Goal: Transaction & Acquisition: Purchase product/service

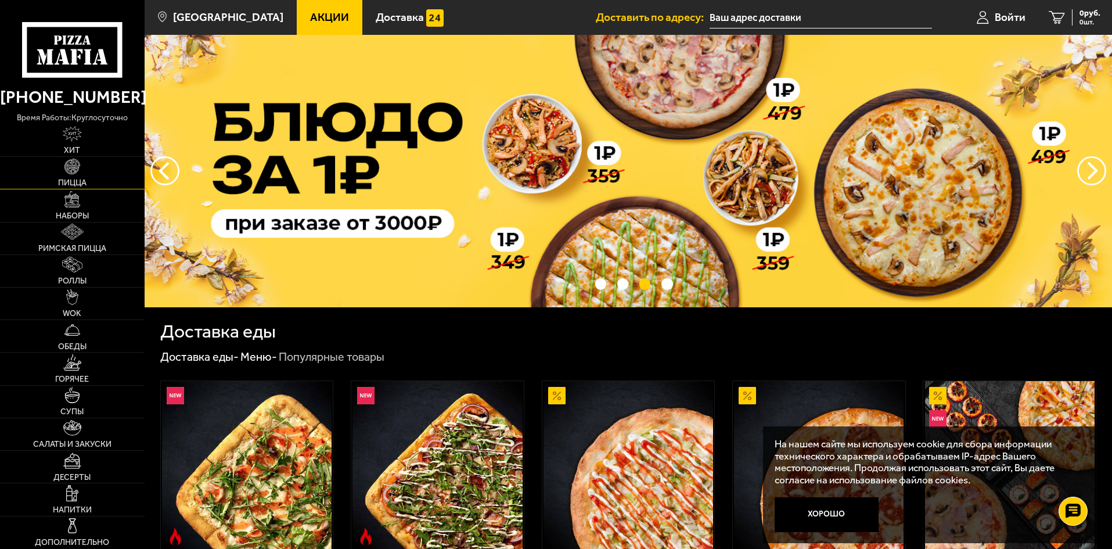
click at [61, 170] on link "Пицца" at bounding box center [72, 173] width 145 height 32
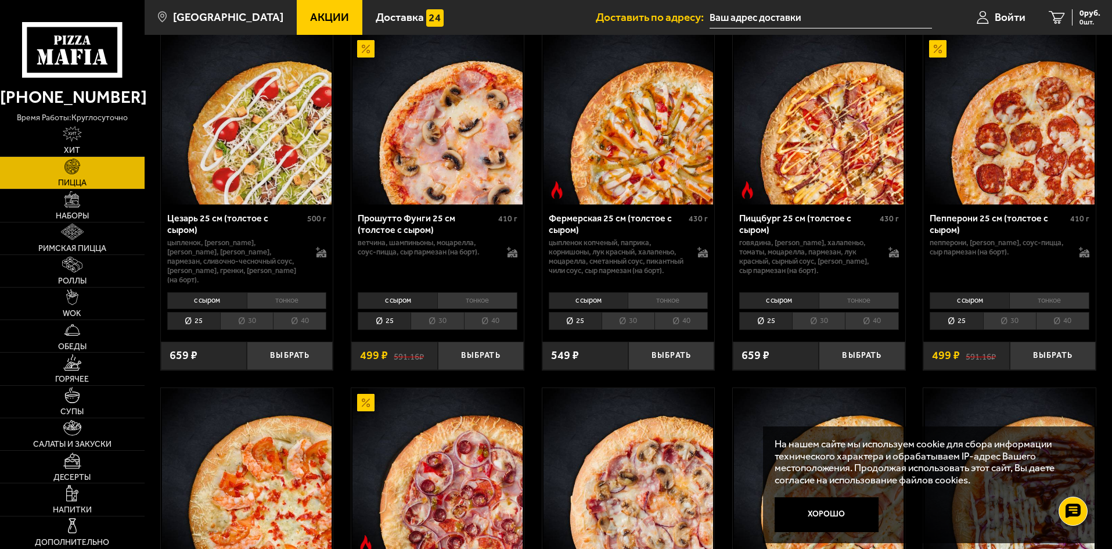
scroll to position [1131, 0]
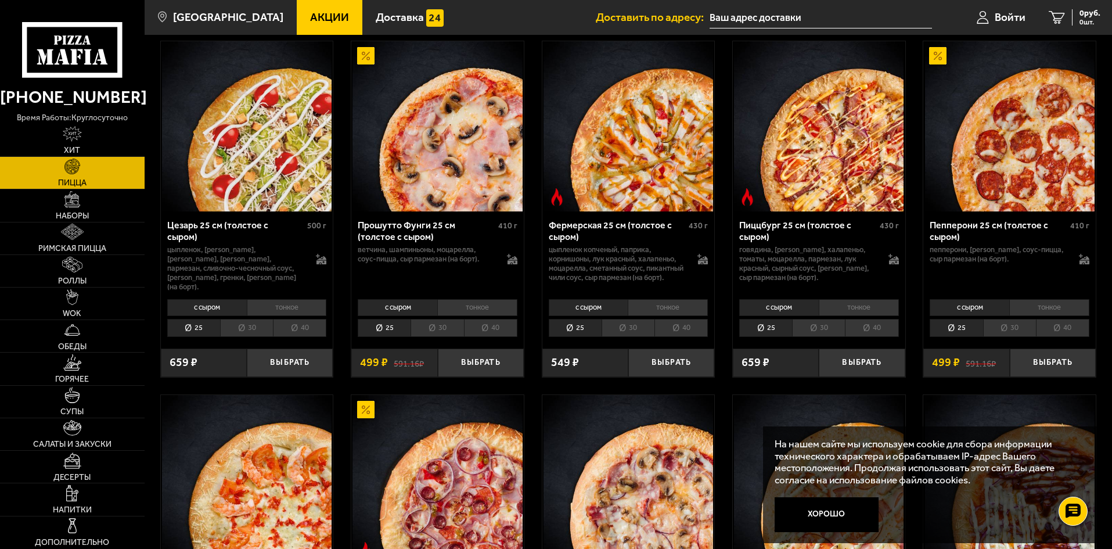
click at [1013, 329] on li "30" at bounding box center [1009, 328] width 53 height 18
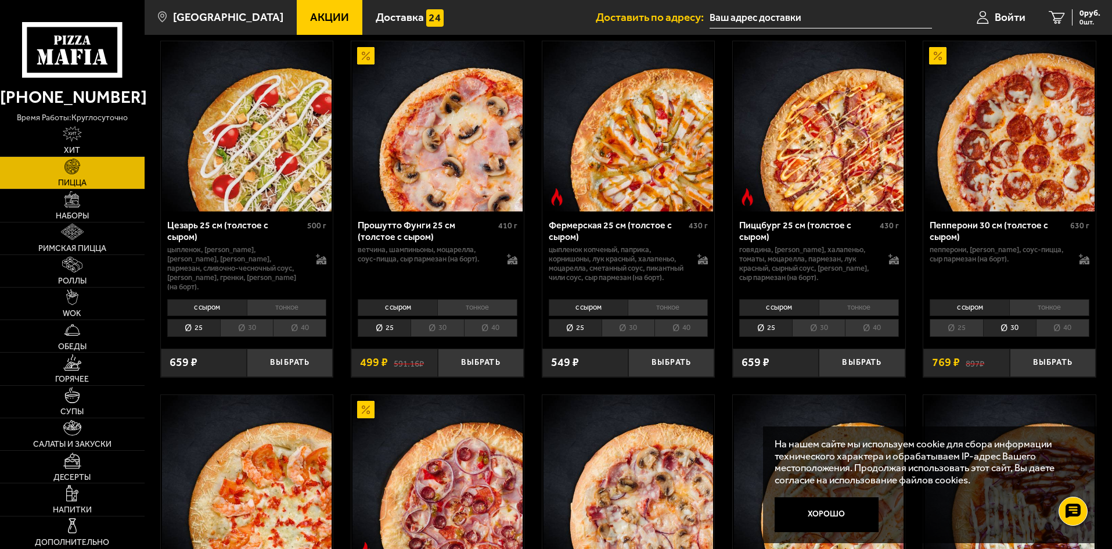
click at [1044, 315] on li "тонкое" at bounding box center [1049, 307] width 80 height 16
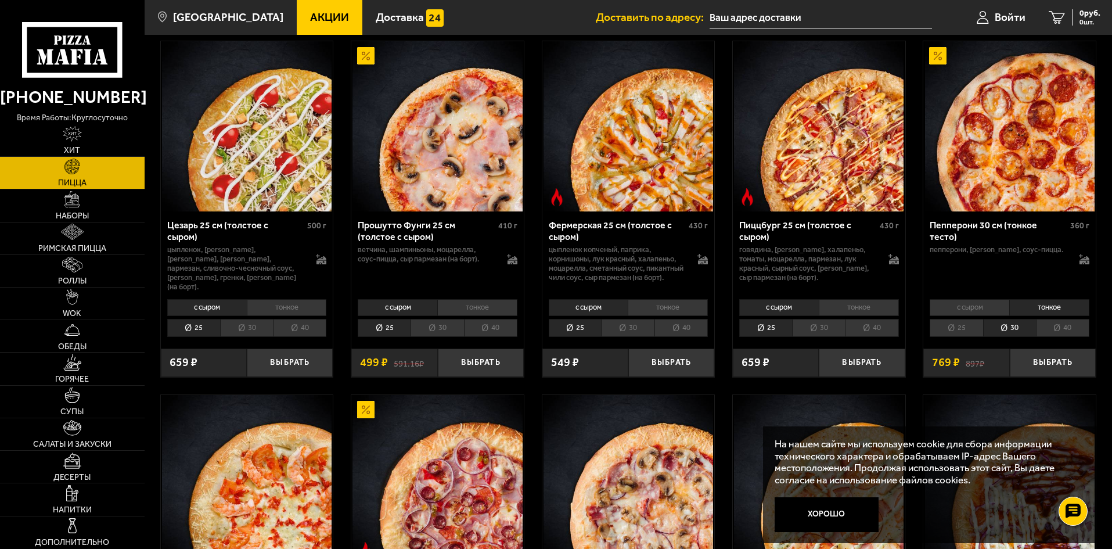
click at [968, 315] on li "с сыром" at bounding box center [970, 307] width 80 height 16
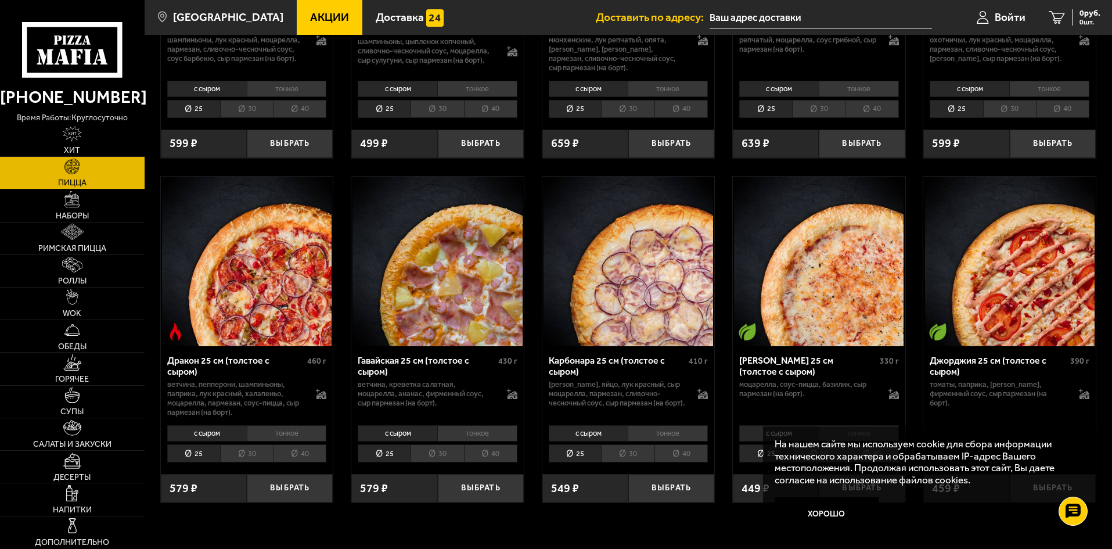
scroll to position [2082, 0]
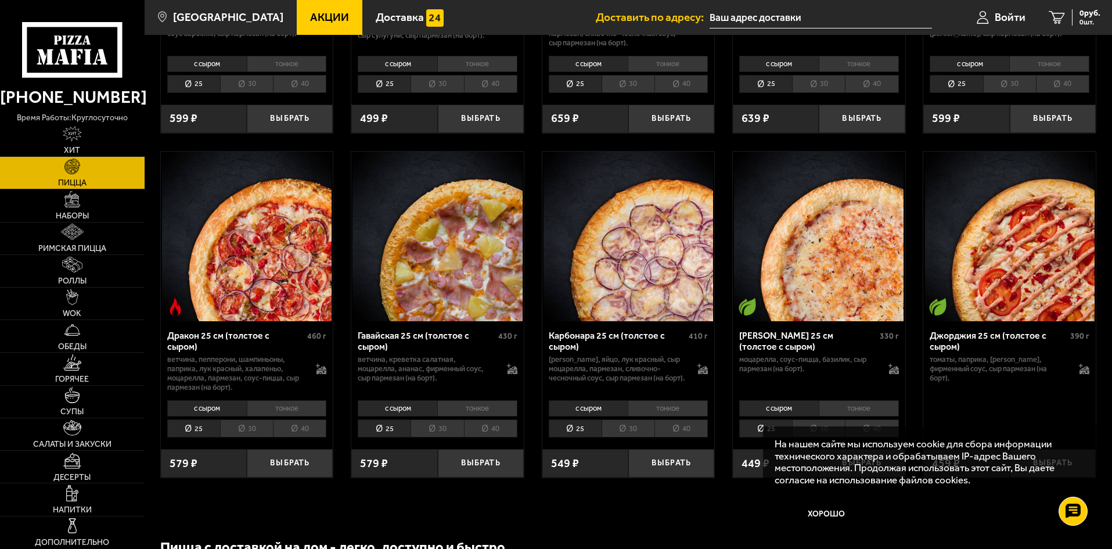
click at [243, 432] on li "30" at bounding box center [246, 428] width 53 height 18
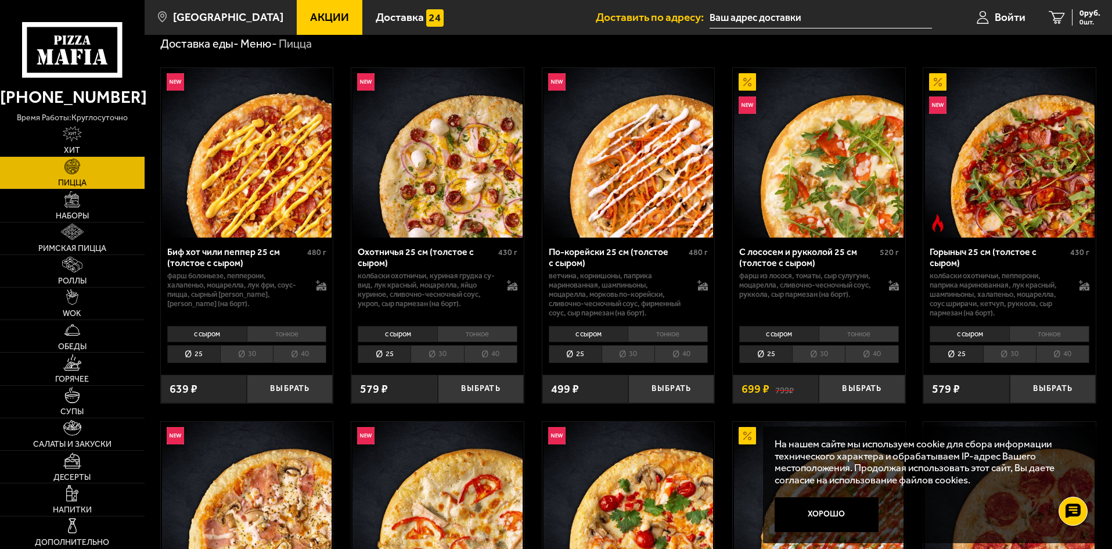
scroll to position [0, 0]
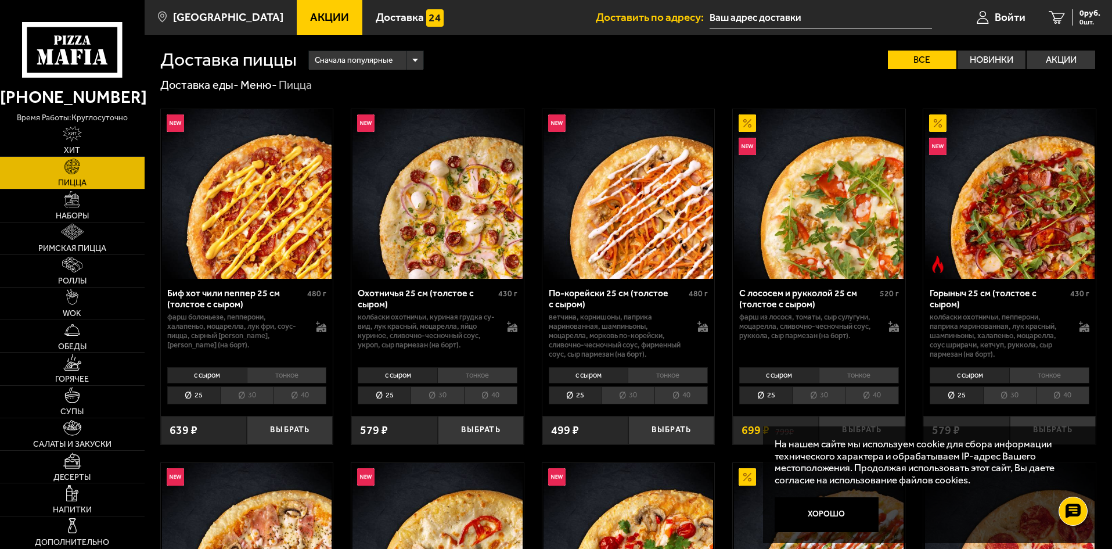
click at [448, 377] on li "тонкое" at bounding box center [477, 375] width 80 height 16
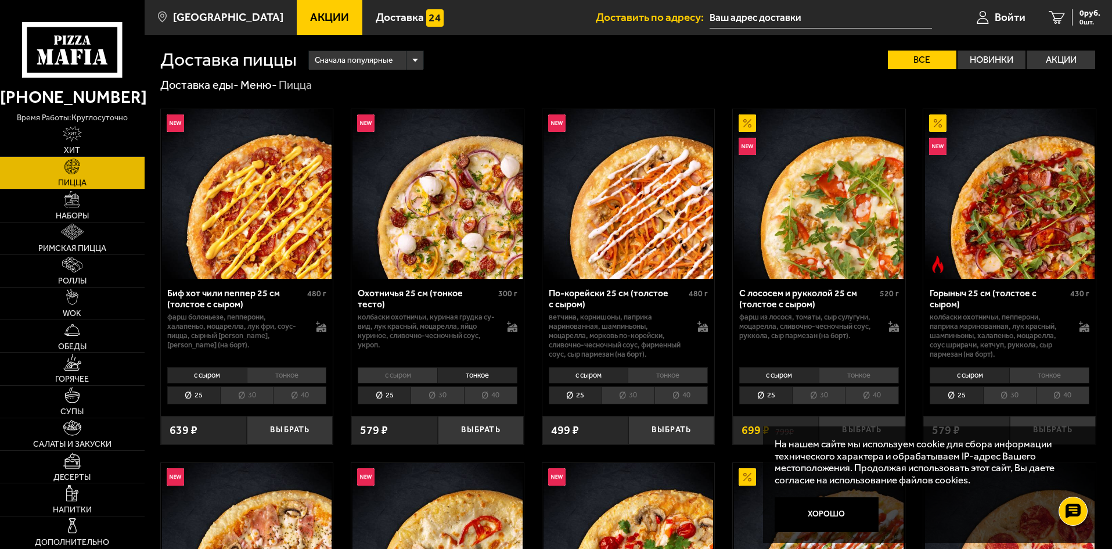
click at [420, 375] on li "с сыром" at bounding box center [398, 375] width 80 height 16
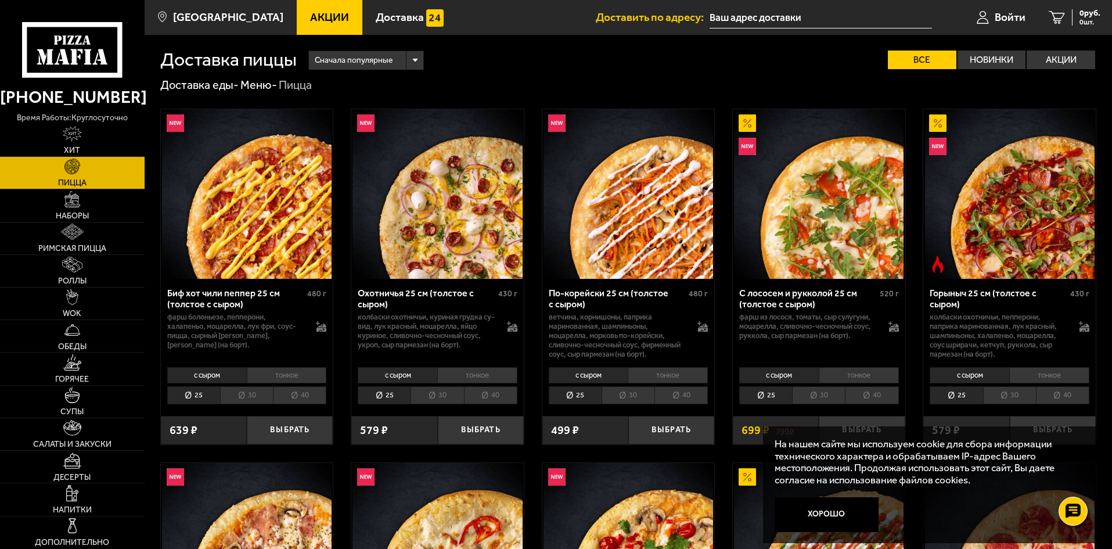
click at [435, 390] on li "30" at bounding box center [437, 395] width 53 height 18
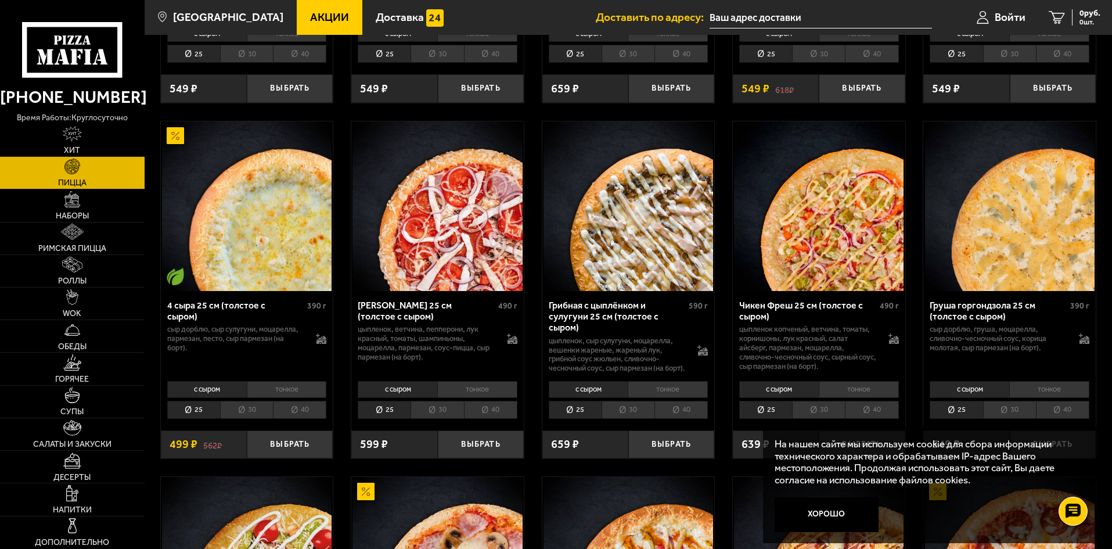
scroll to position [697, 0]
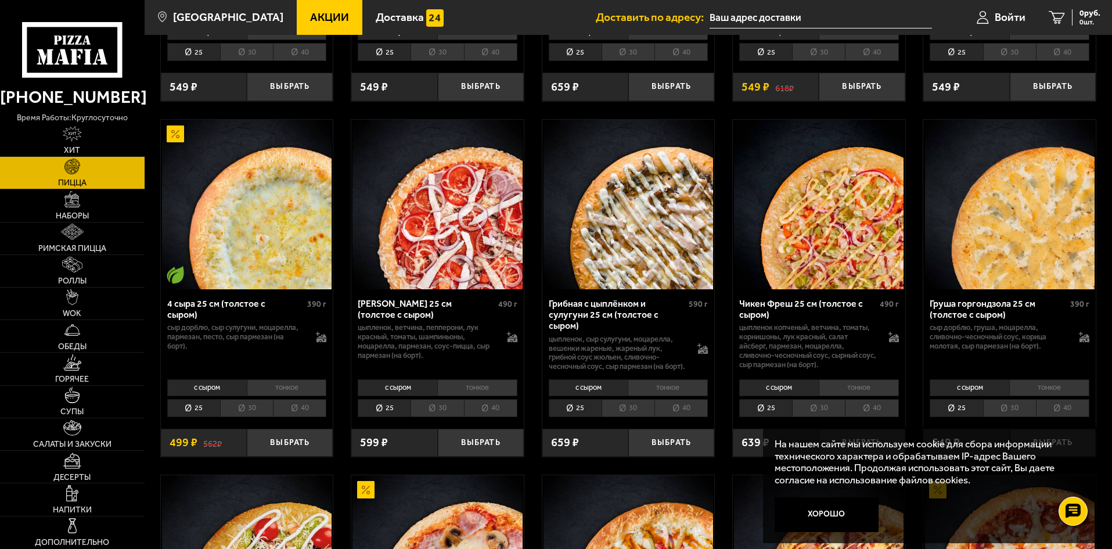
click at [304, 390] on li "тонкое" at bounding box center [287, 387] width 80 height 16
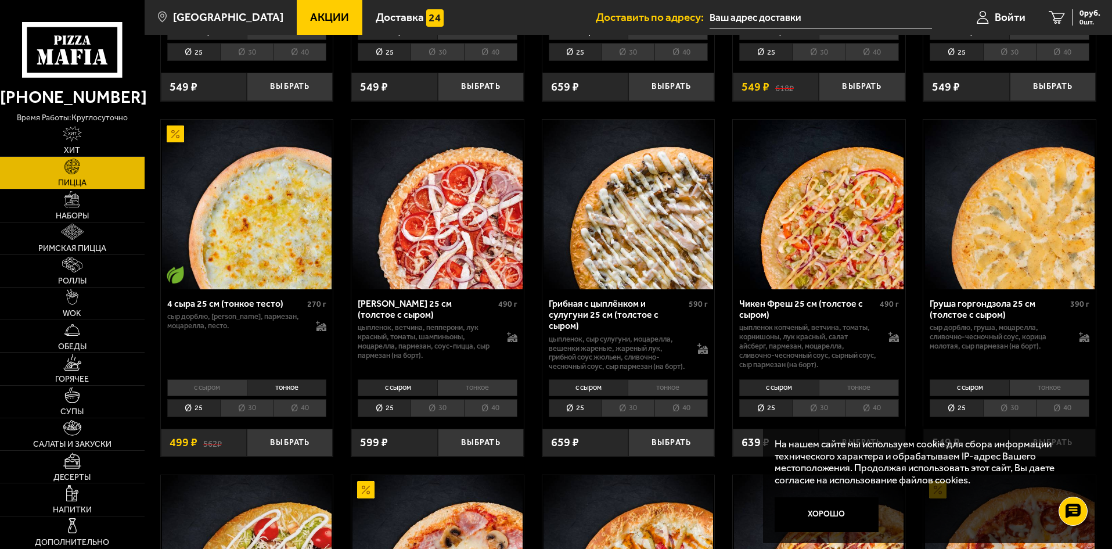
click at [235, 387] on li "с сыром" at bounding box center [207, 387] width 80 height 16
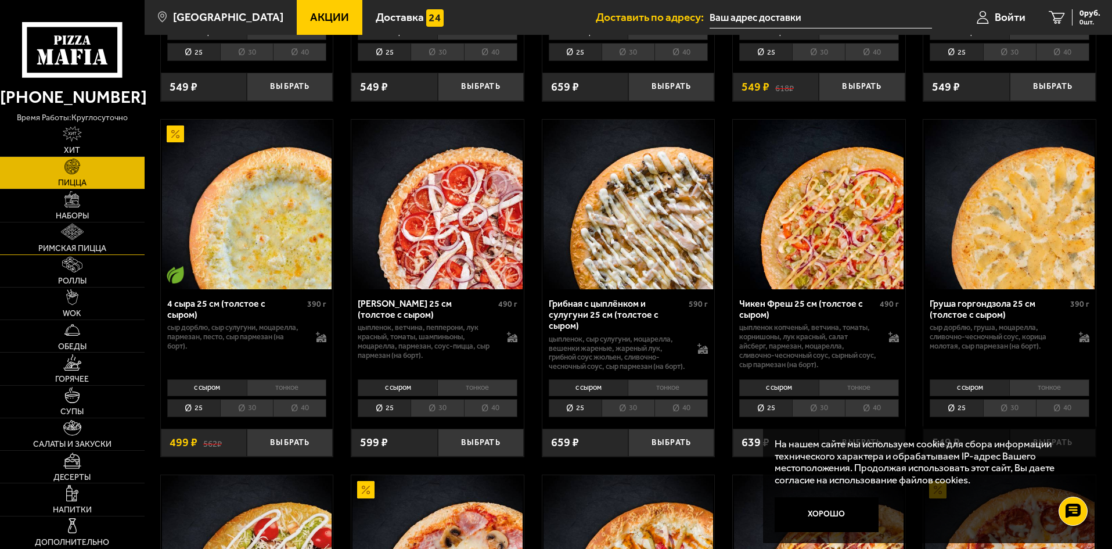
click at [104, 249] on span "Римская пицца" at bounding box center [72, 248] width 68 height 8
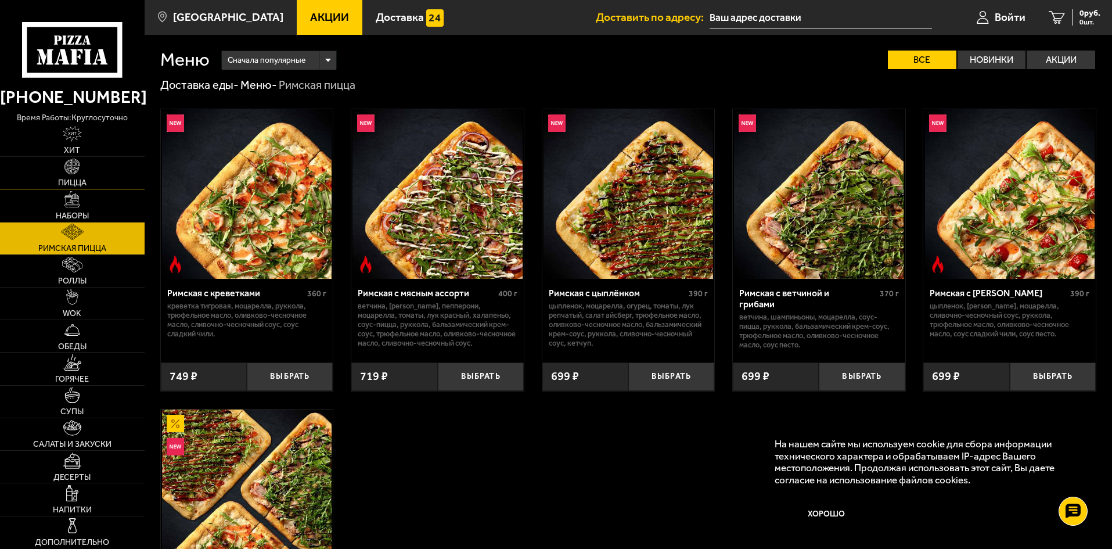
click at [85, 176] on link "Пицца" at bounding box center [72, 173] width 145 height 32
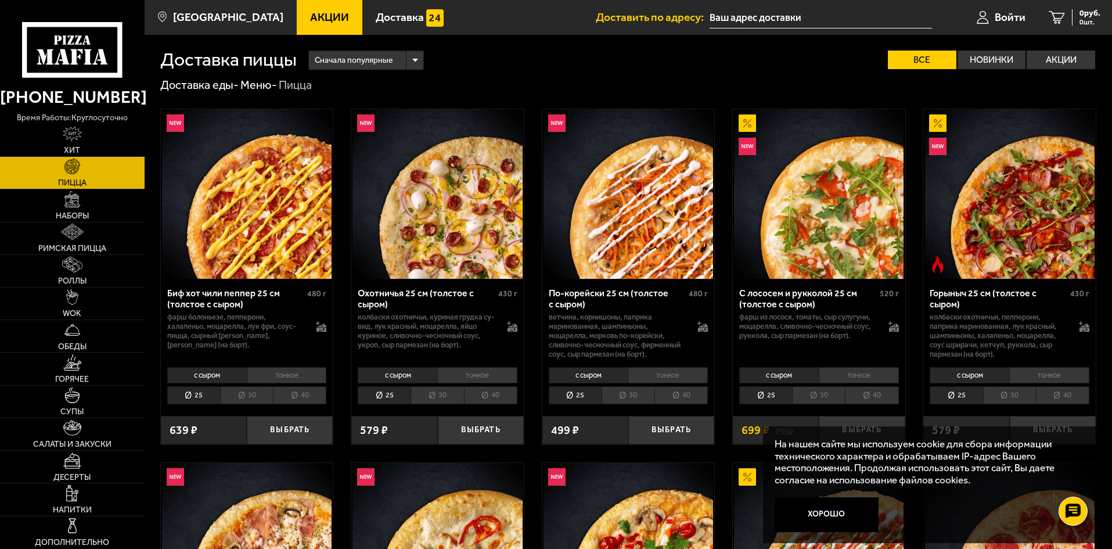
click at [445, 393] on li "30" at bounding box center [437, 395] width 53 height 18
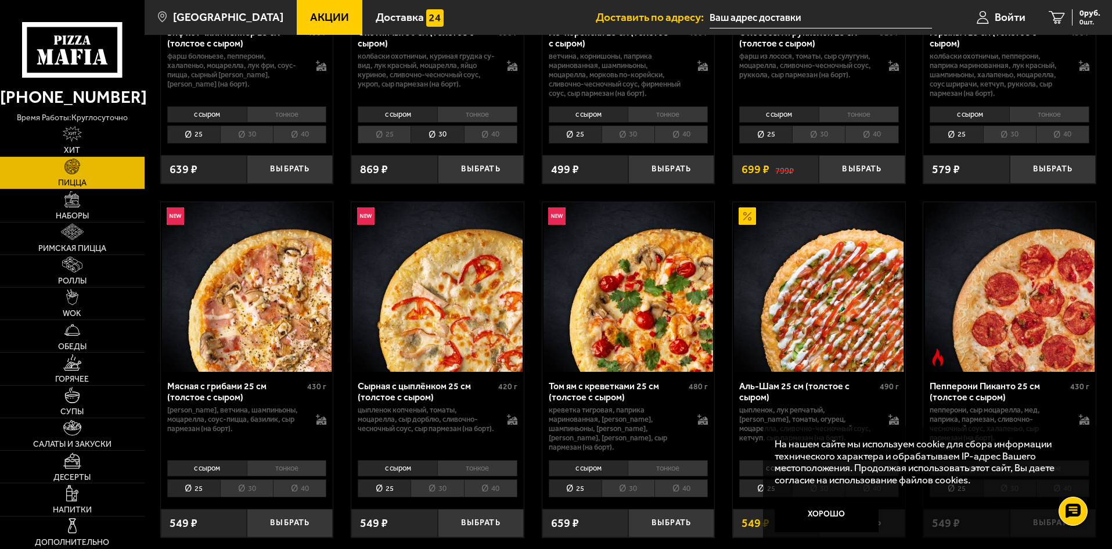
scroll to position [290, 0]
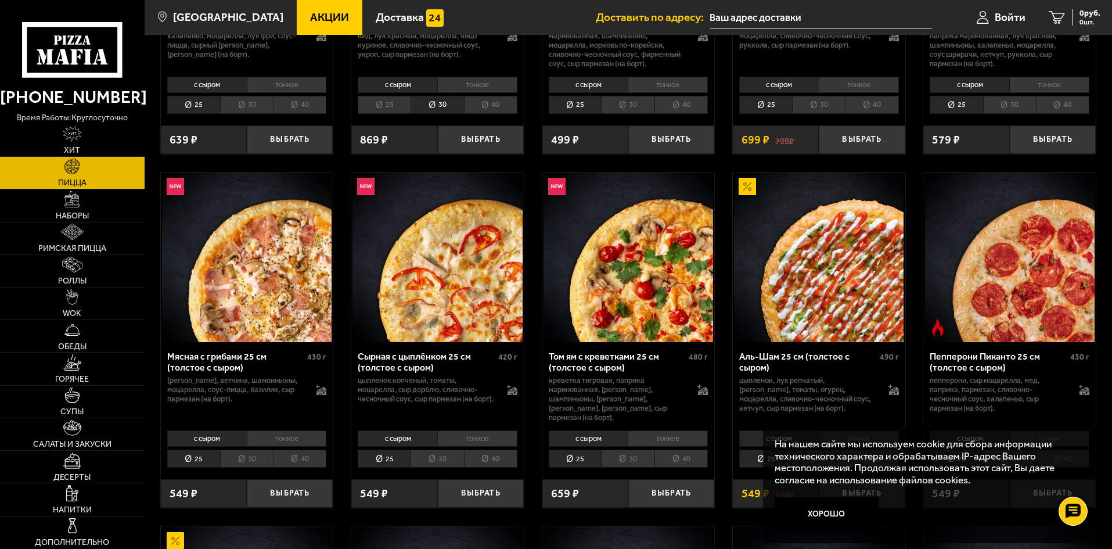
click at [311, 434] on li "тонкое" at bounding box center [287, 438] width 80 height 16
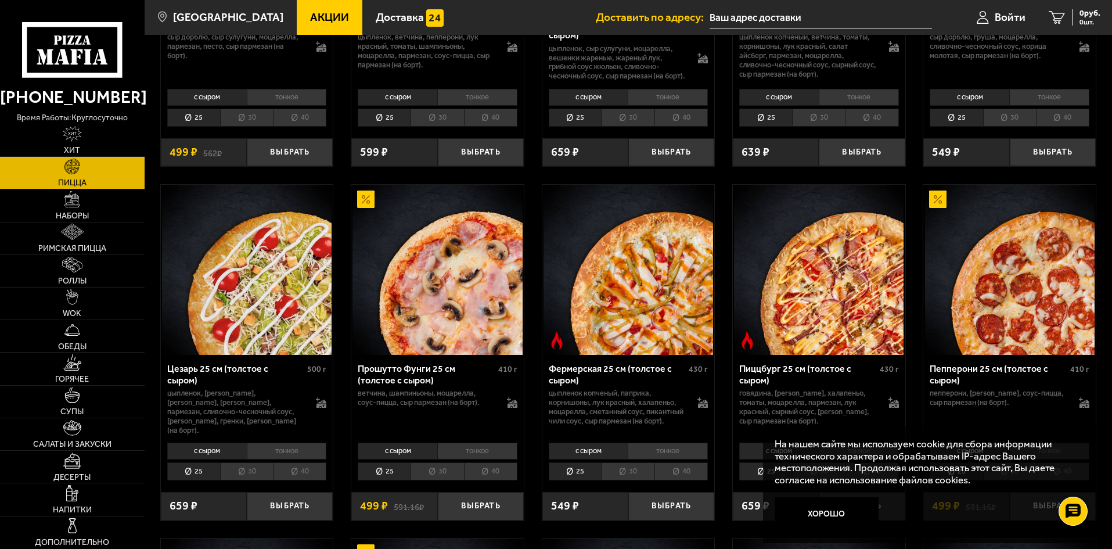
scroll to position [1103, 0]
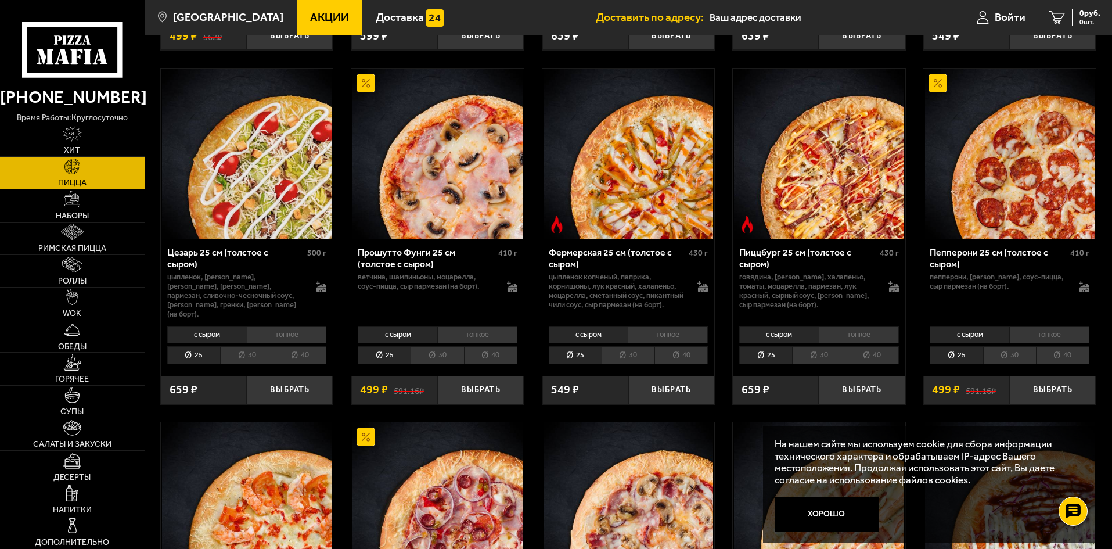
click at [486, 333] on li "тонкое" at bounding box center [477, 334] width 80 height 16
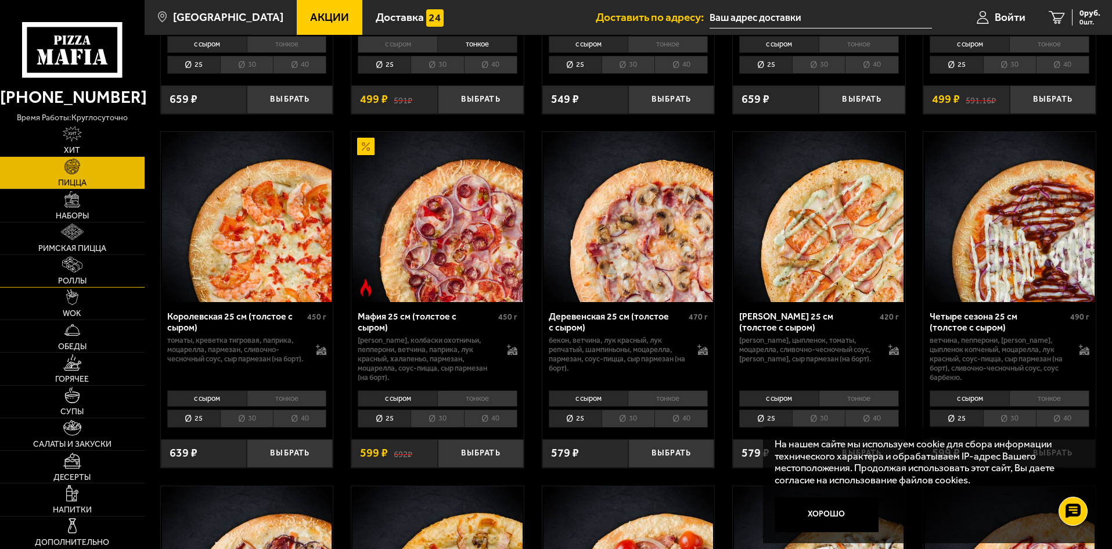
scroll to position [1510, 0]
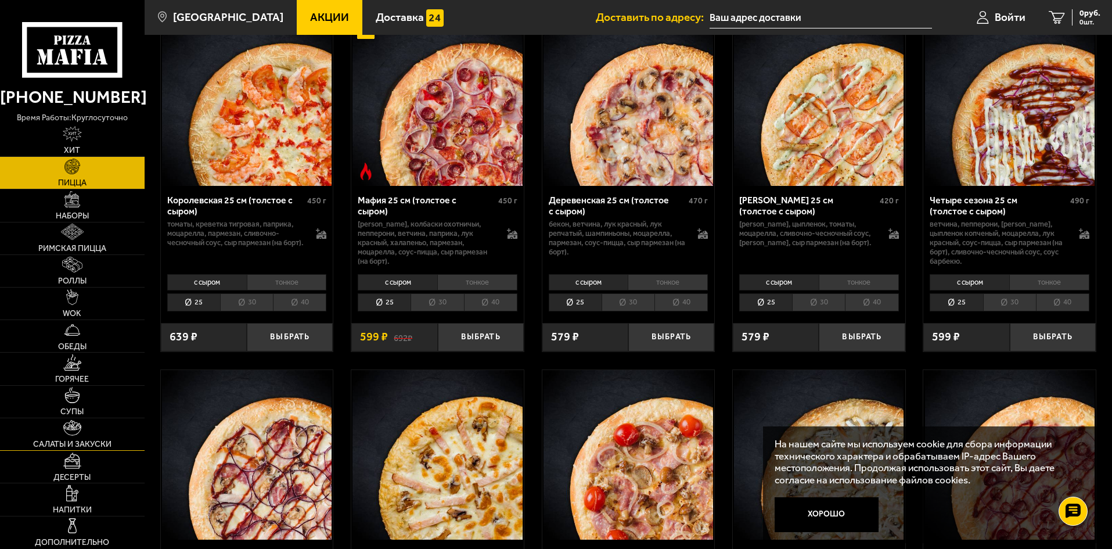
click at [94, 434] on link "Салаты и закуски" at bounding box center [72, 434] width 145 height 32
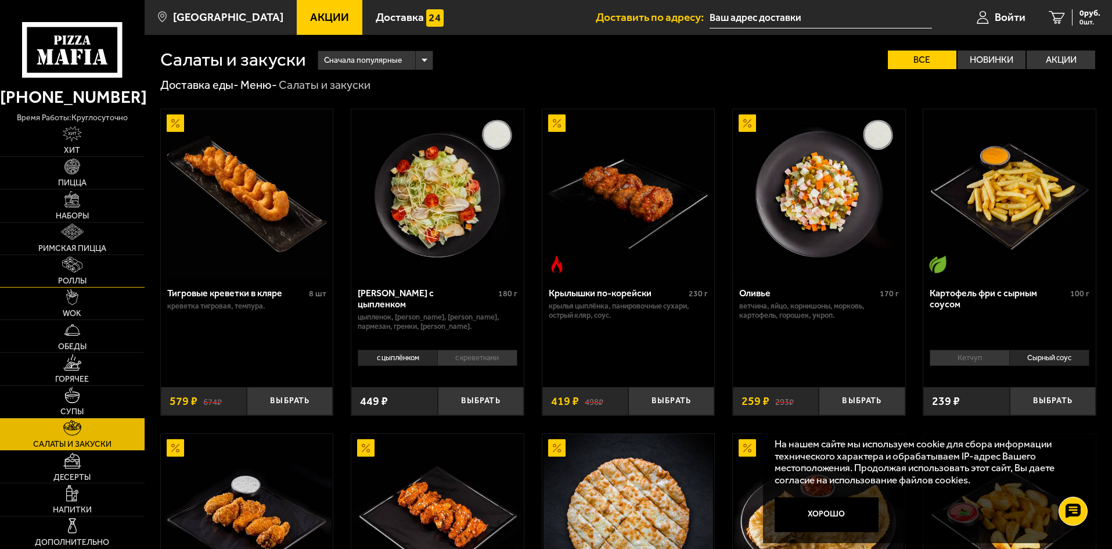
click at [78, 280] on span "Роллы" at bounding box center [72, 281] width 28 height 8
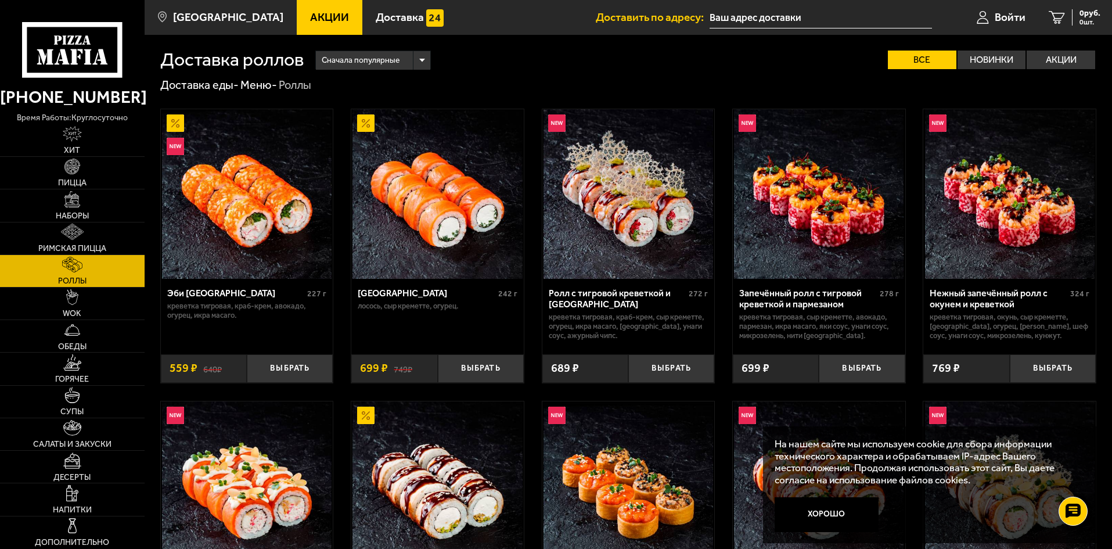
scroll to position [480, 0]
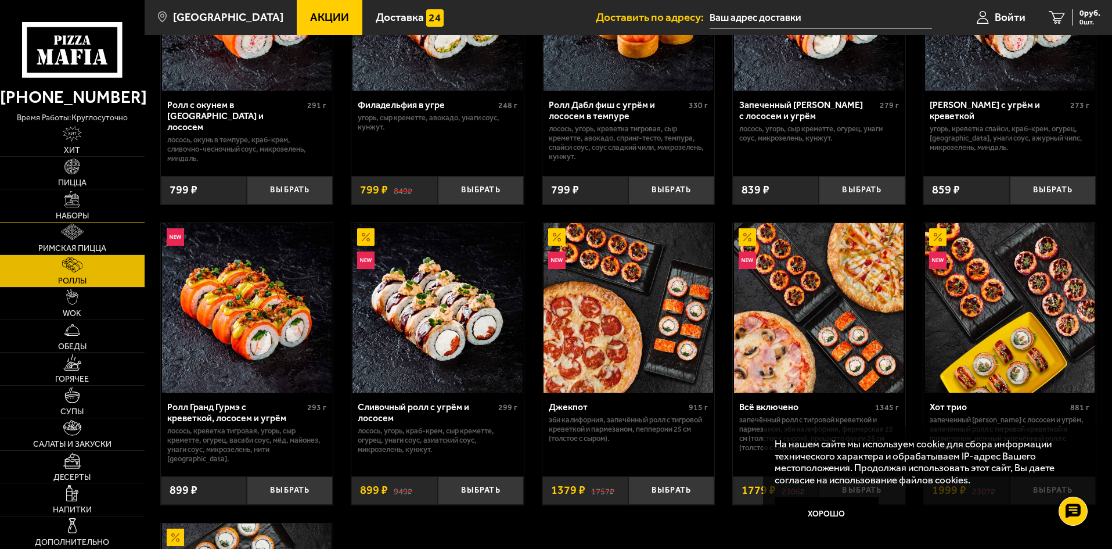
click at [113, 197] on link "Наборы" at bounding box center [72, 205] width 145 height 32
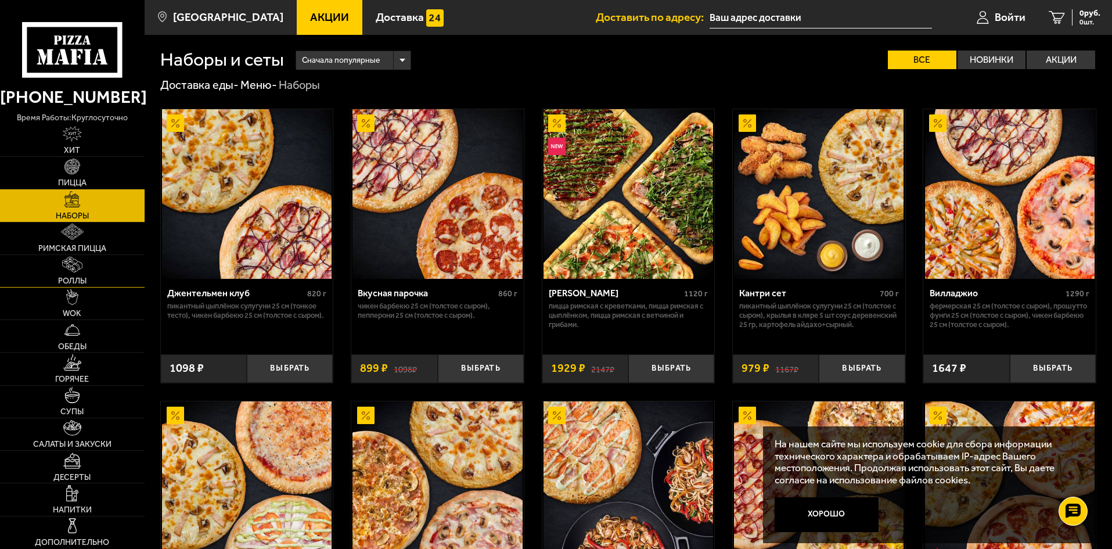
click at [70, 271] on img at bounding box center [72, 265] width 21 height 16
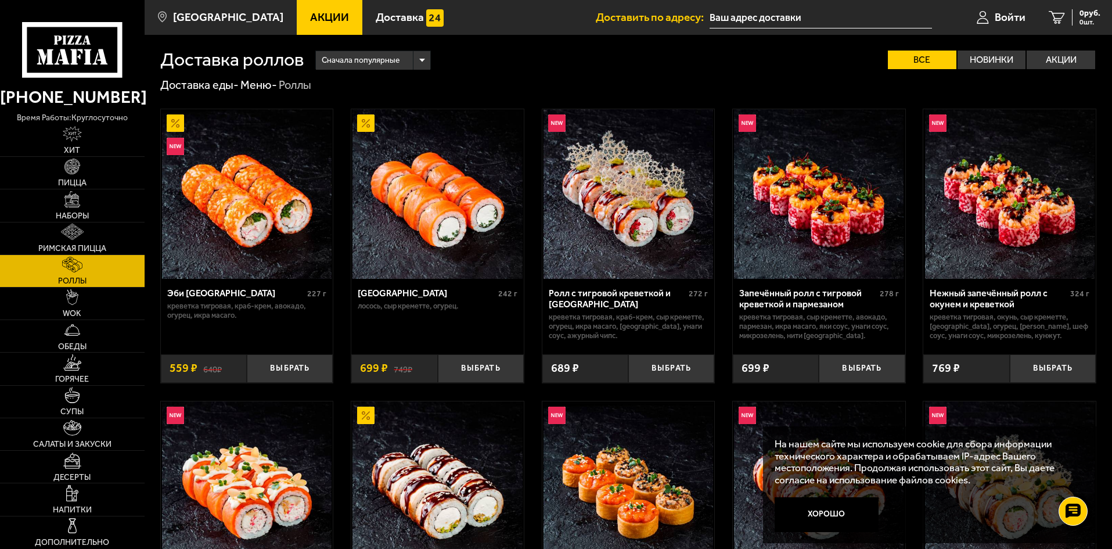
drag, startPoint x: 1111, startPoint y: 153, endPoint x: 1114, endPoint y: 187, distance: 34.4
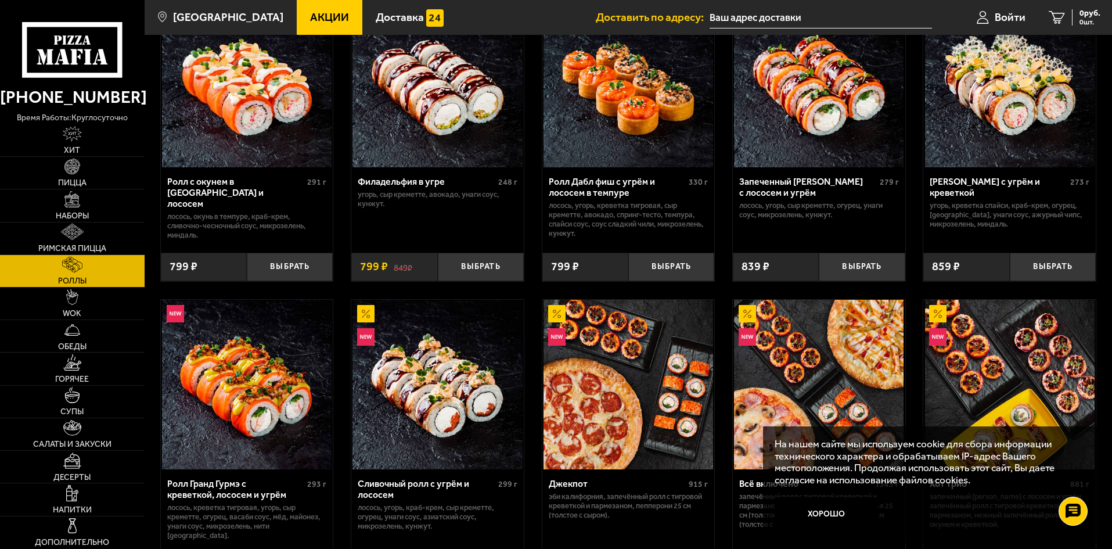
scroll to position [406, 0]
